Goal: Navigation & Orientation: Find specific page/section

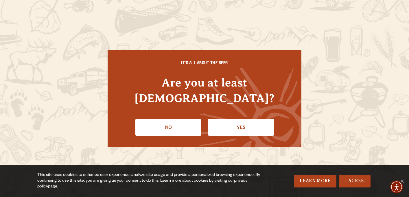
click at [252, 119] on link "Yes" at bounding box center [241, 127] width 66 height 17
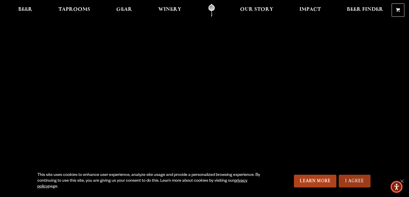
click at [358, 181] on link "I Agree" at bounding box center [355, 181] width 32 height 13
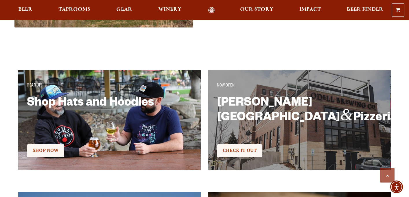
scroll to position [926, 0]
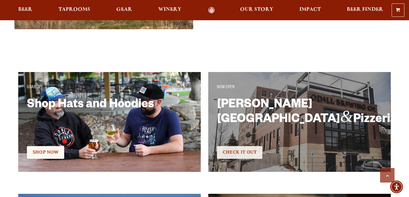
click at [241, 152] on span "Check It Out" at bounding box center [240, 151] width 34 height 5
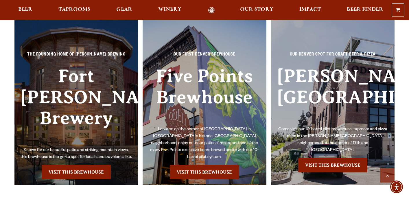
scroll to position [1251, 0]
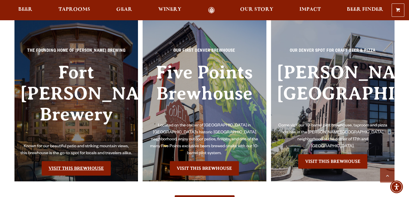
click at [70, 161] on link "Visit this Brewhouse" at bounding box center [76, 168] width 69 height 14
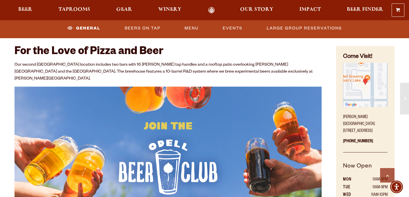
scroll to position [240, 0]
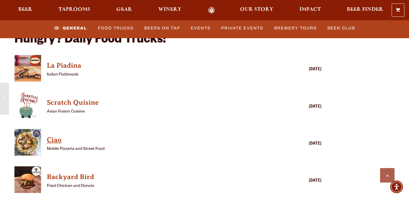
scroll to position [1383, 0]
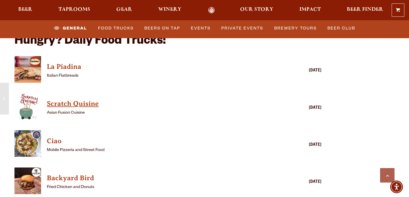
click at [83, 99] on h4 "Scratch Quisine" at bounding box center [159, 103] width 225 height 9
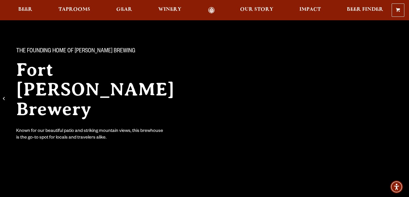
scroll to position [0, 0]
